Goal: Find specific page/section: Find specific page/section

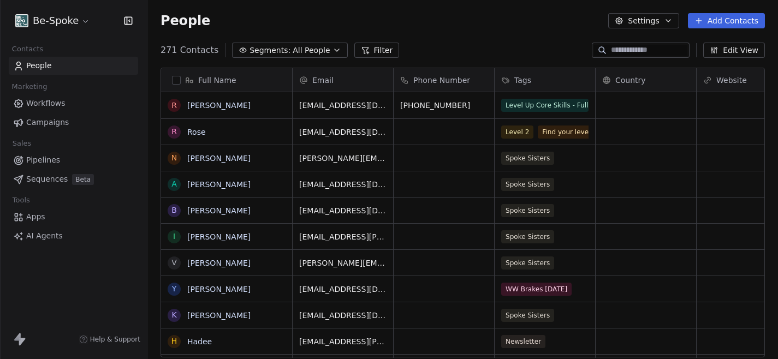
scroll to position [316, 630]
click at [74, 106] on link "Workflows" at bounding box center [73, 103] width 129 height 18
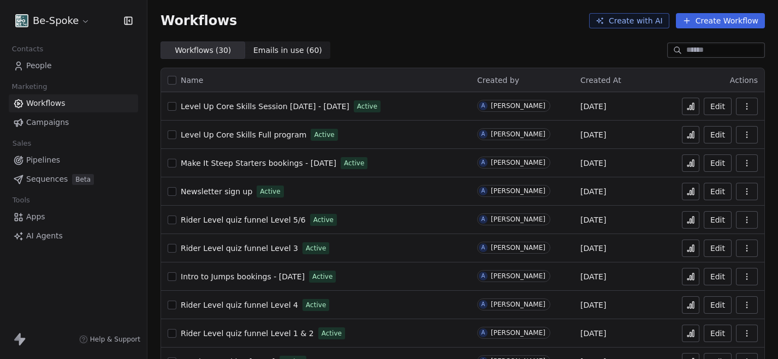
click at [275, 330] on span "Rider Level quiz funnel Level 1 & 2" at bounding box center [247, 333] width 133 height 9
click at [245, 335] on span "Rider Level quiz funnel Level 1 & 2" at bounding box center [247, 333] width 133 height 9
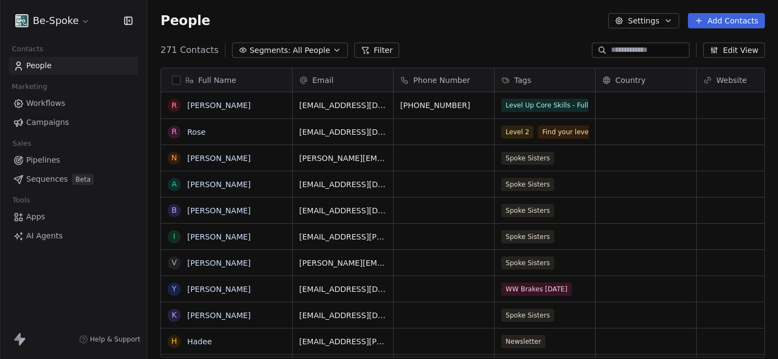
scroll to position [316, 630]
click at [371, 50] on button "Filter" at bounding box center [376, 50] width 45 height 15
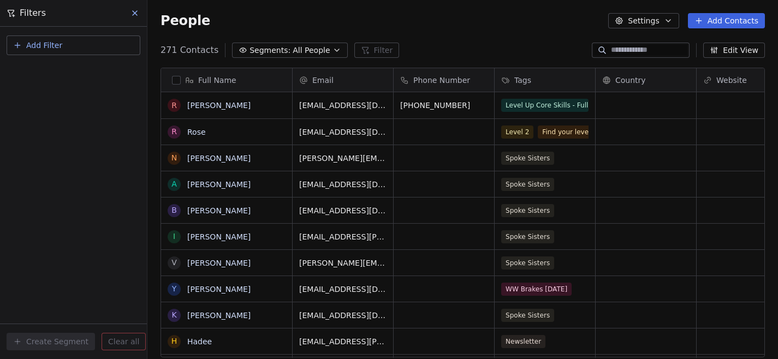
click at [101, 46] on button "Add Filter" at bounding box center [74, 45] width 134 height 20
click at [87, 71] on div "Contact properties" at bounding box center [73, 70] width 111 height 11
type input "***"
click at [51, 114] on div "Tags" at bounding box center [73, 110] width 111 height 11
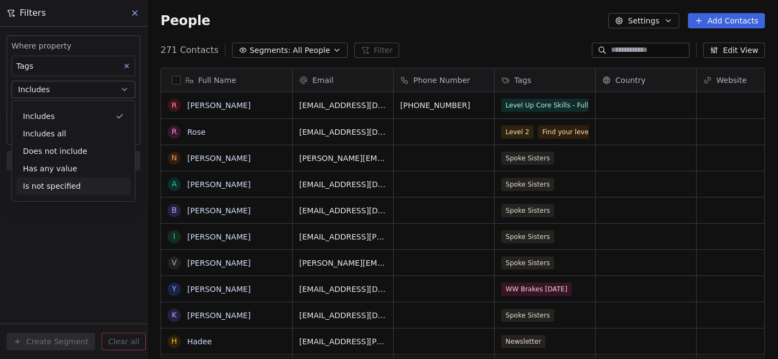
click at [57, 223] on div "Where property Tags Includes Select Tags Add filter to this group Add another f…" at bounding box center [73, 193] width 147 height 332
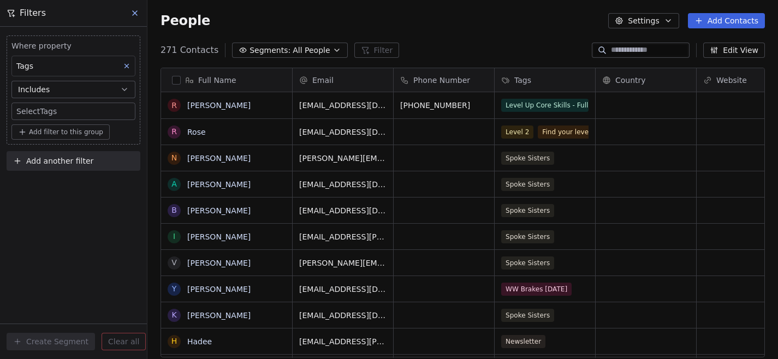
click at [60, 118] on body "Be-Spoke Contacts People Marketing Workflows Campaigns Sales Pipelines Sequence…" at bounding box center [389, 179] width 778 height 359
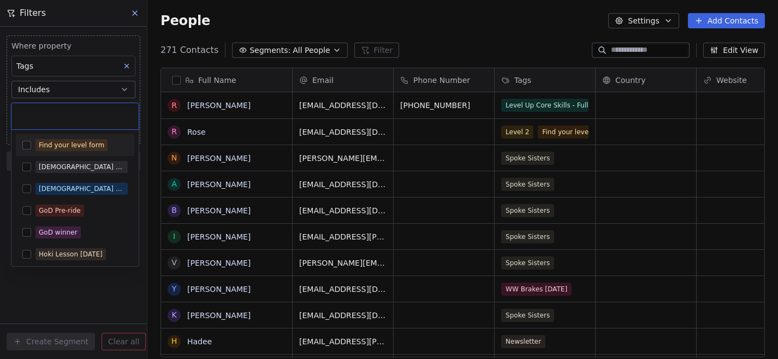
click at [27, 141] on button "Suggestions" at bounding box center [26, 145] width 9 height 9
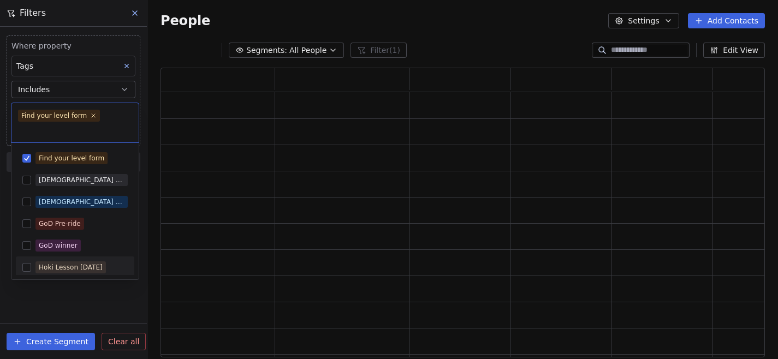
click at [80, 312] on html "Be-Spoke Contacts People Marketing Workflows Campaigns Sales Pipelines Sequence…" at bounding box center [389, 179] width 778 height 359
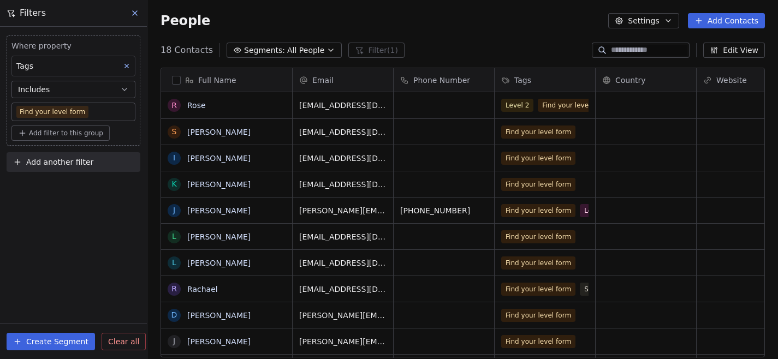
click at [97, 111] on body "Be-Spoke Contacts People Marketing Workflows Campaigns Sales Pipelines Sequence…" at bounding box center [389, 179] width 778 height 359
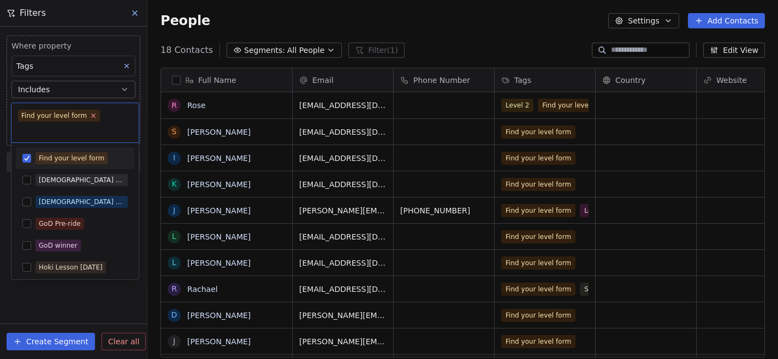
click at [92, 116] on icon at bounding box center [93, 115] width 7 height 7
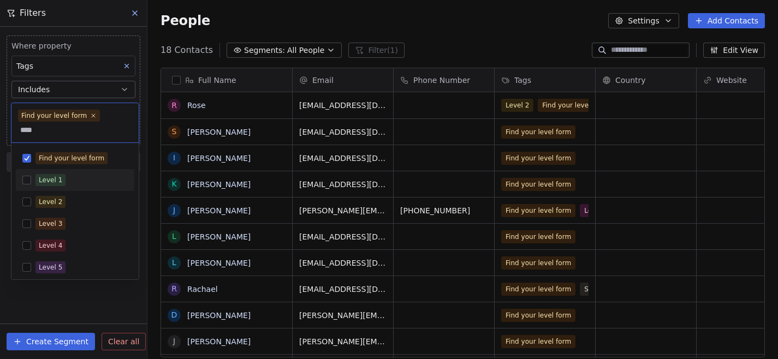
type input "****"
click at [31, 180] on div "Level 1" at bounding box center [75, 179] width 118 height 17
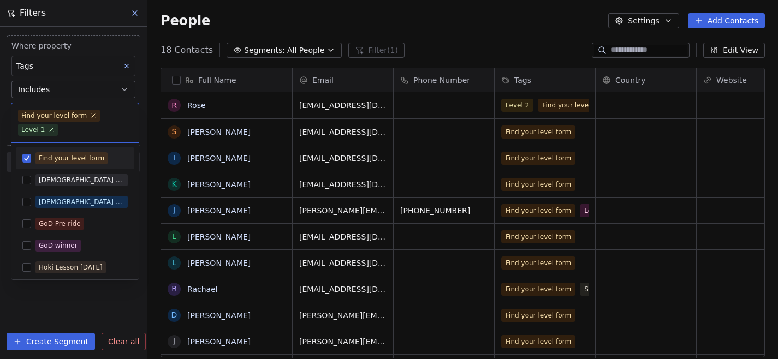
drag, startPoint x: 28, startPoint y: 161, endPoint x: 79, endPoint y: 133, distance: 58.4
click at [79, 133] on div "Find your level form Level 1 Find your level form GOD Giveaway GOD giveaway win…" at bounding box center [75, 191] width 128 height 177
click at [93, 117] on icon at bounding box center [93, 115] width 7 height 7
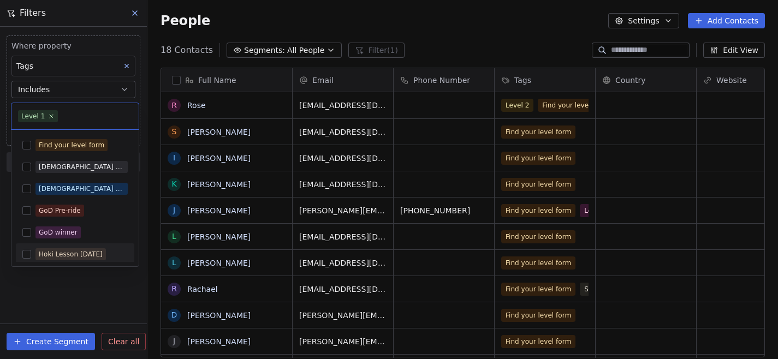
click at [94, 278] on html "Be-Spoke Contacts People Marketing Workflows Campaigns Sales Pipelines Sequence…" at bounding box center [389, 179] width 778 height 359
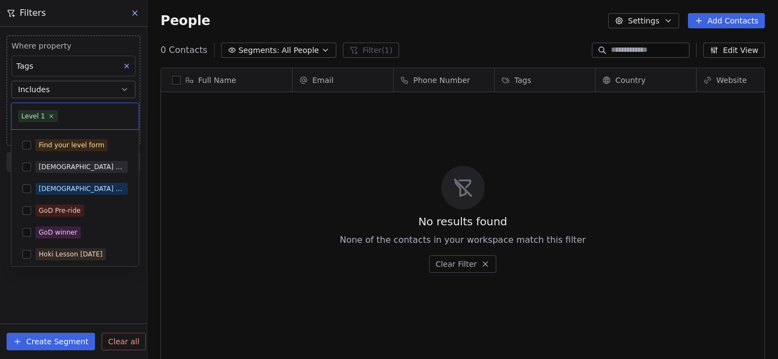
click at [76, 112] on body "Be-Spoke Contacts People Marketing Workflows Campaigns Sales Pipelines Sequence…" at bounding box center [389, 179] width 778 height 359
click at [50, 116] on icon at bounding box center [51, 115] width 7 height 7
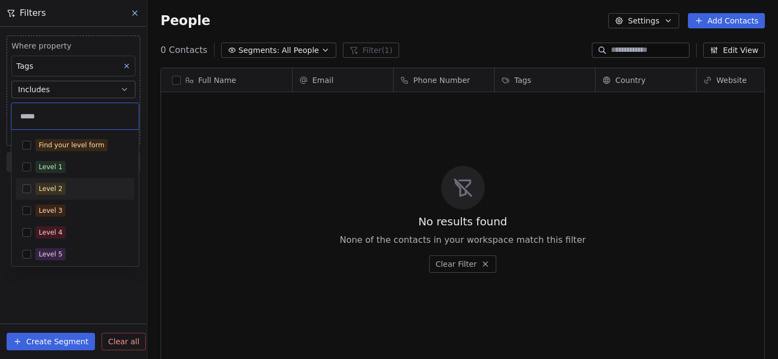
type input "*****"
click at [61, 190] on span "Level 2" at bounding box center [50, 189] width 30 height 12
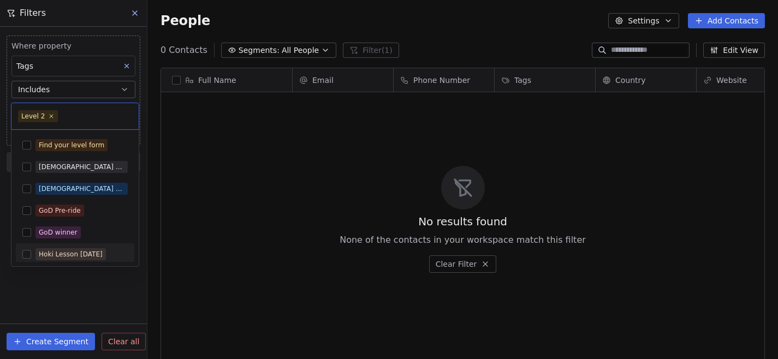
click at [70, 305] on html "Be-Spoke Contacts People Marketing Workflows Campaigns Sales Pipelines Sequence…" at bounding box center [389, 179] width 778 height 359
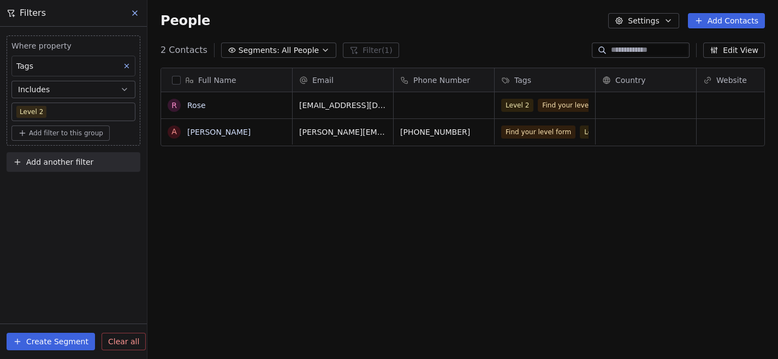
scroll to position [316, 630]
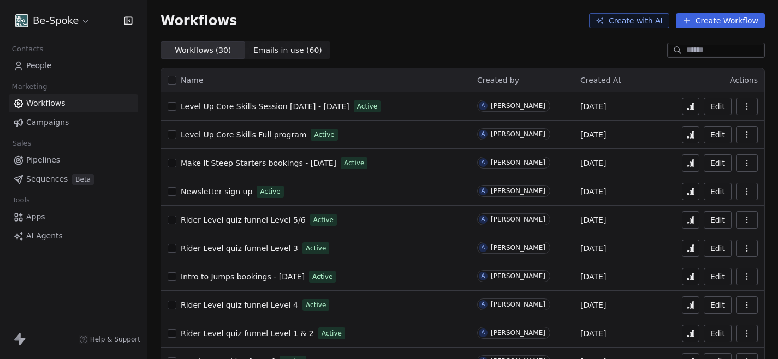
click at [692, 332] on icon at bounding box center [690, 333] width 9 height 9
